Goal: Use online tool/utility: Utilize a website feature to perform a specific function

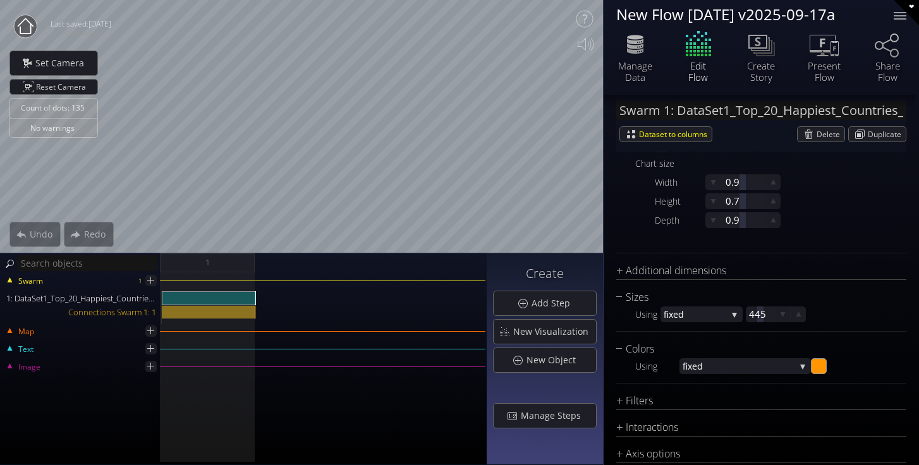
scroll to position [653, 0]
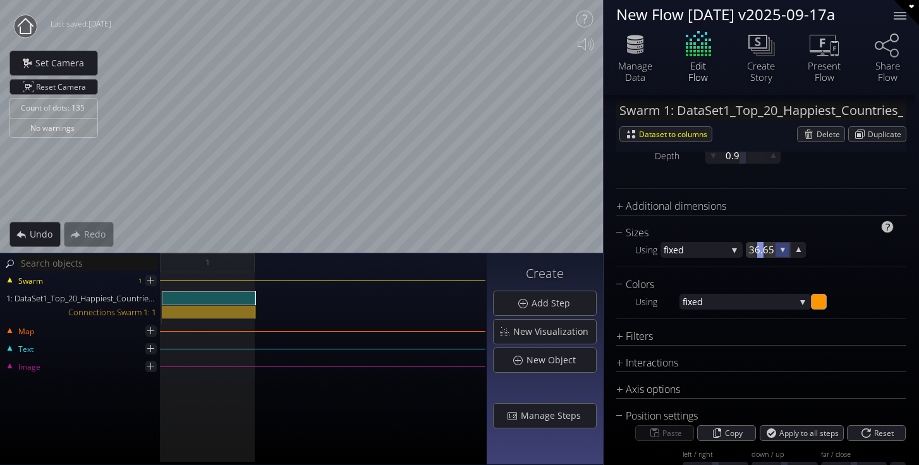
click at [785, 245] on icon at bounding box center [783, 250] width 11 height 11
click at [785, 245] on icon at bounding box center [783, 250] width 12 height 12
click at [785, 245] on icon at bounding box center [782, 249] width 11 height 11
click at [785, 245] on icon at bounding box center [783, 250] width 11 height 11
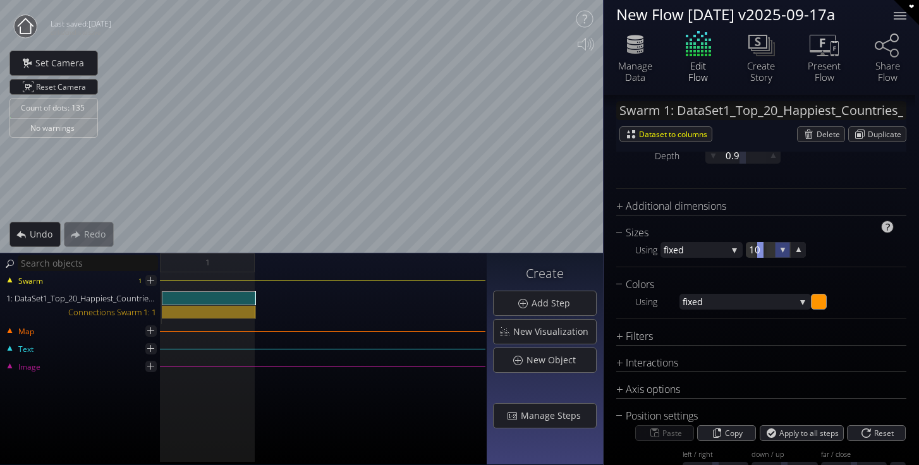
click at [785, 245] on icon at bounding box center [782, 249] width 11 height 11
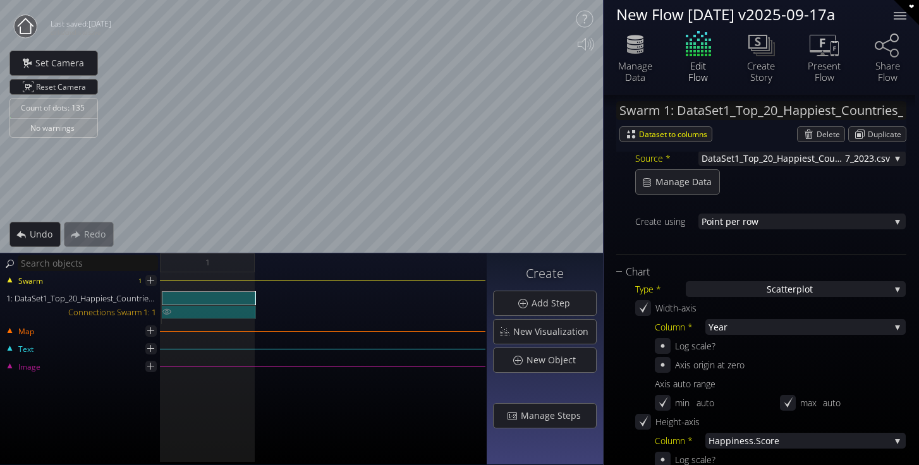
scroll to position [138, 0]
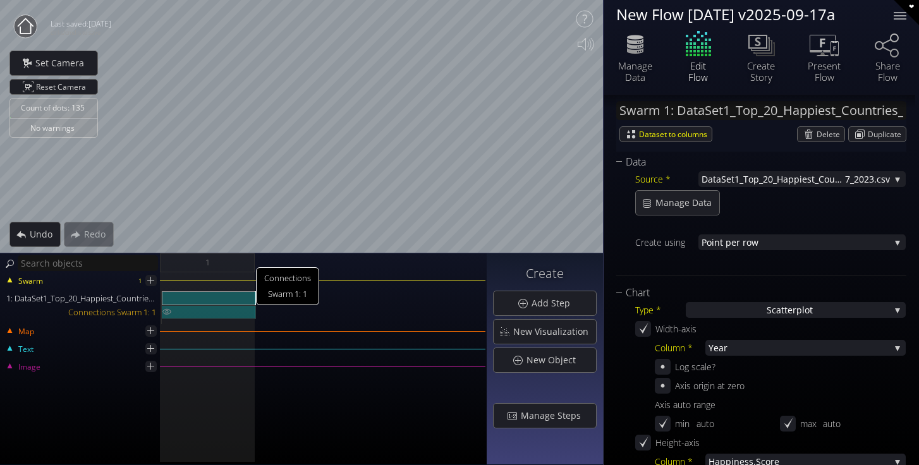
click at [190, 309] on div "Connections Swarm 1: 1" at bounding box center [209, 312] width 94 height 14
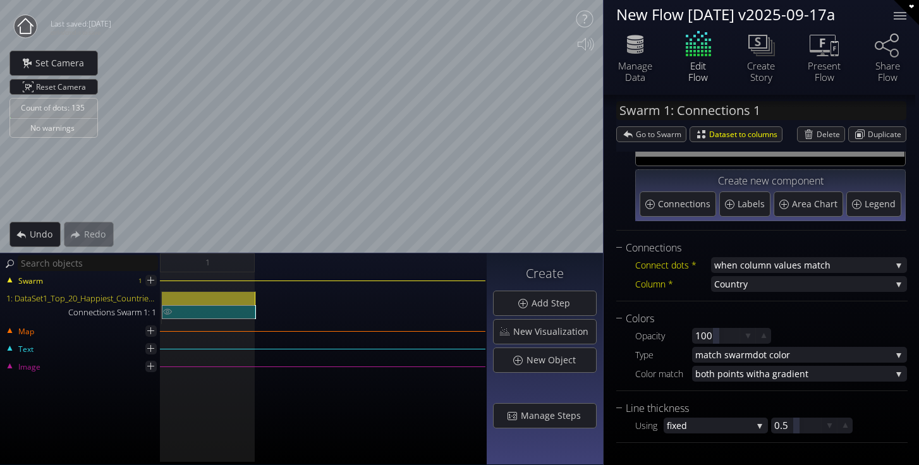
scroll to position [52, 0]
click at [222, 300] on div "1: DataSet1_Top_20_Happiest_Countries_2017_2023.csv" at bounding box center [209, 299] width 94 height 14
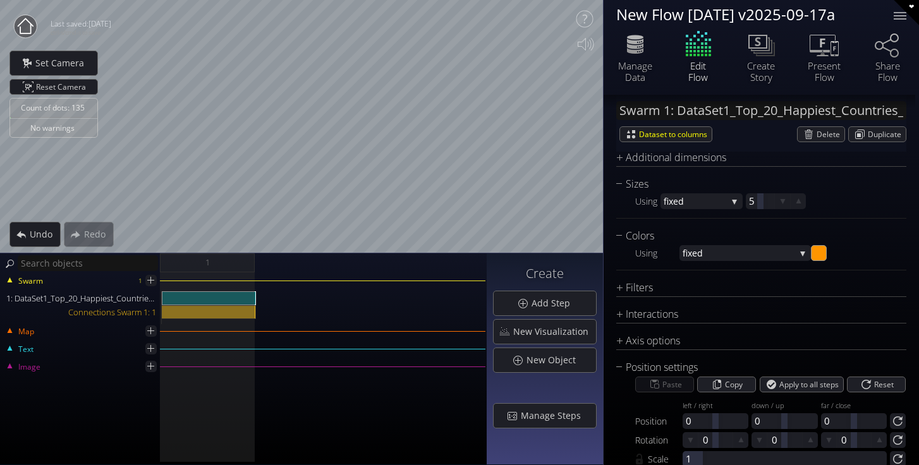
scroll to position [697, 0]
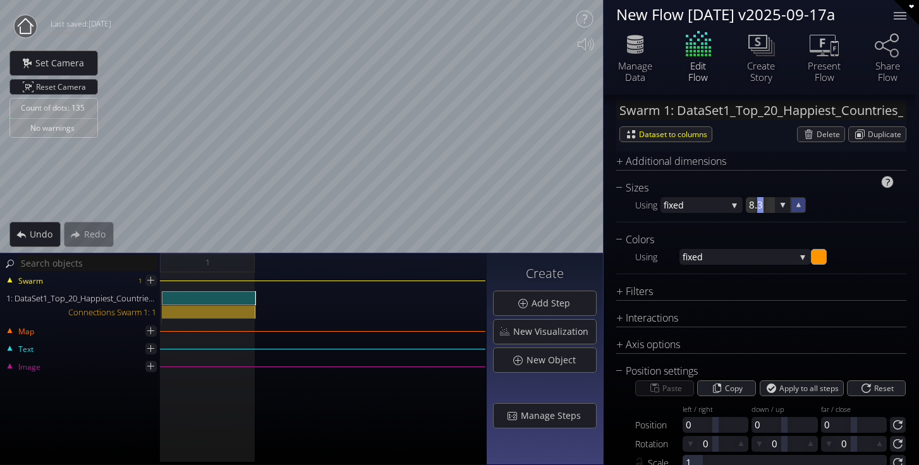
click at [794, 208] on icon at bounding box center [799, 205] width 11 height 11
click at [780, 206] on icon at bounding box center [783, 205] width 12 height 12
click at [223, 310] on div "Connections Swarm 1: 1" at bounding box center [209, 312] width 94 height 14
type input "Swarm 1: Connections 1"
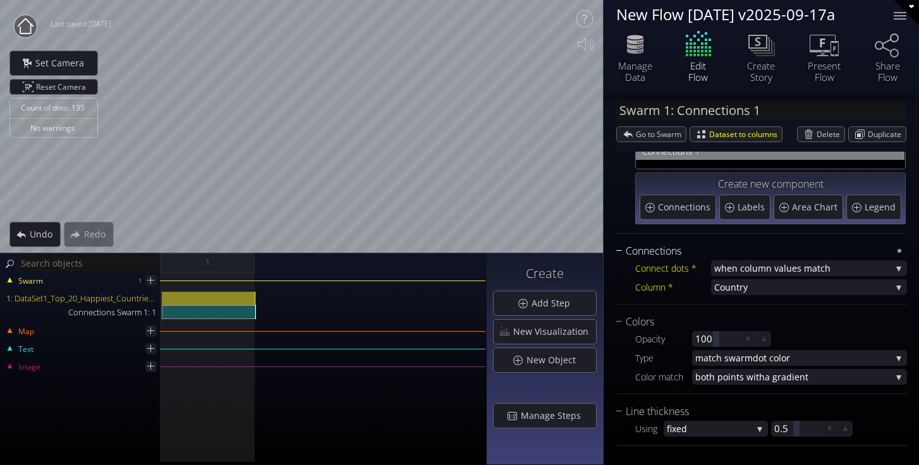
scroll to position [52, 0]
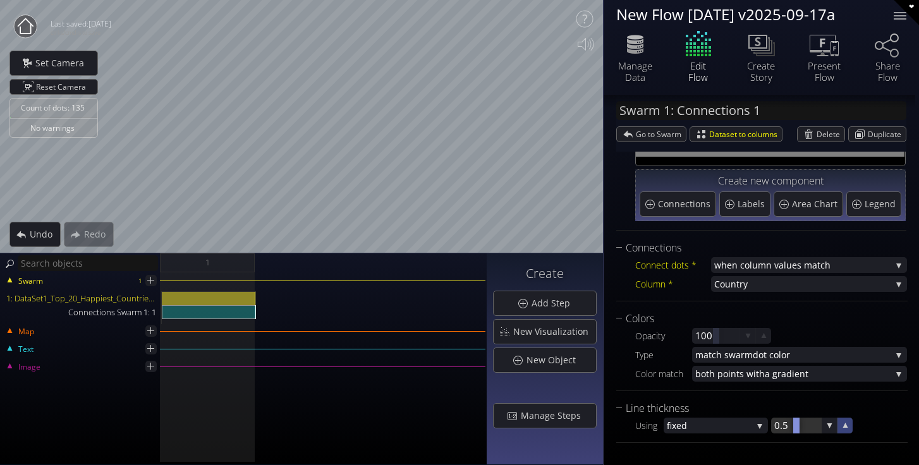
click at [843, 427] on icon at bounding box center [846, 426] width 12 height 12
click at [843, 427] on icon at bounding box center [845, 426] width 11 height 11
click at [844, 427] on icon at bounding box center [846, 425] width 5 height 5
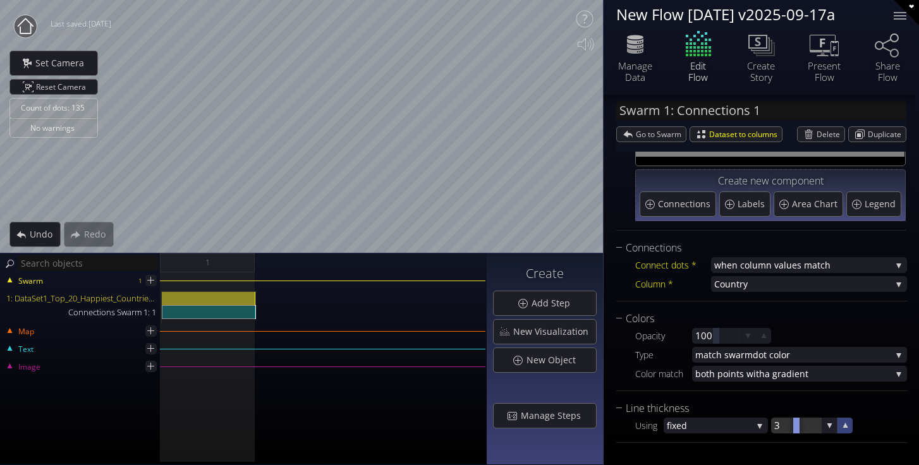
click at [844, 427] on icon at bounding box center [846, 425] width 5 height 5
click at [844, 429] on icon at bounding box center [846, 426] width 12 height 12
click at [844, 429] on icon at bounding box center [845, 426] width 11 height 11
